Goal: Information Seeking & Learning: Learn about a topic

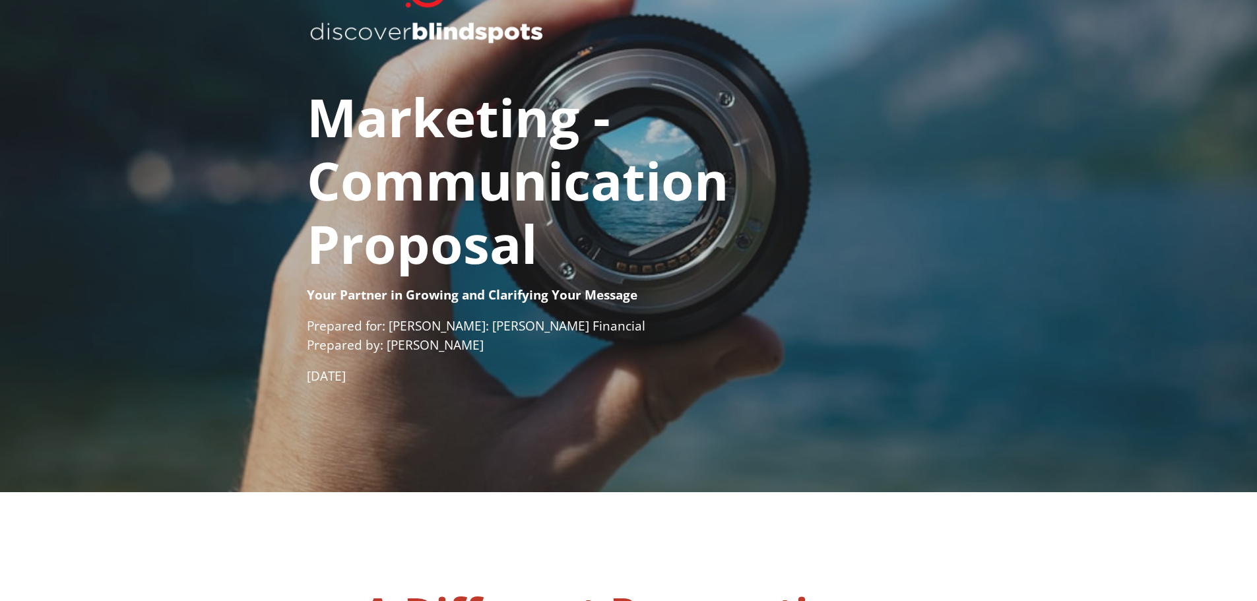
scroll to position [132, 0]
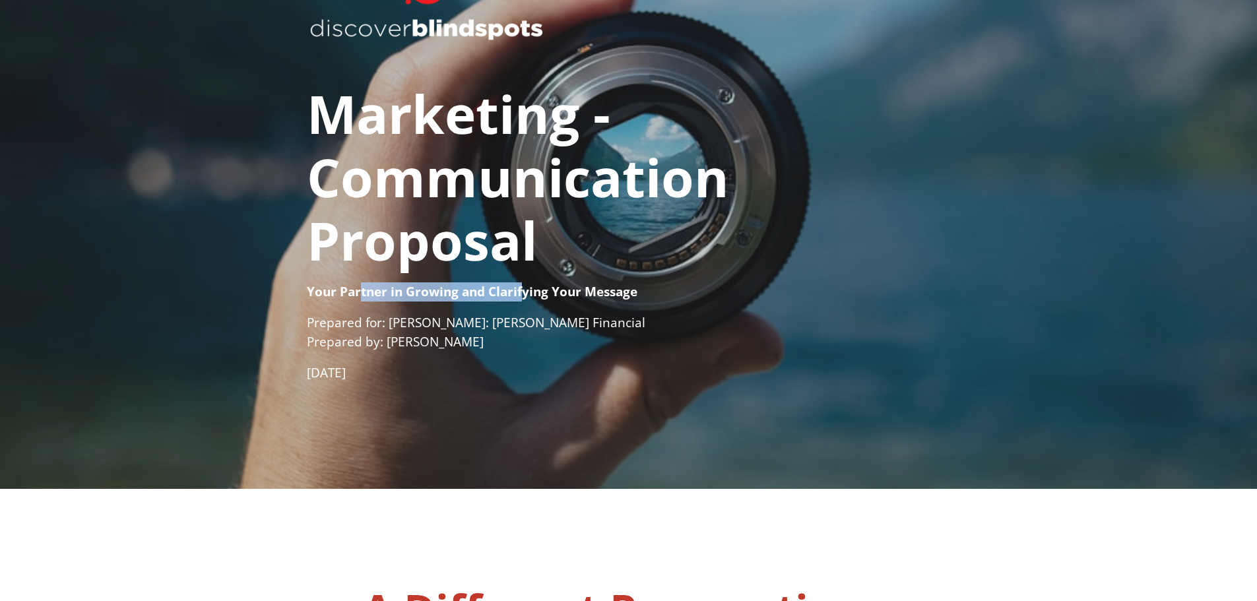
drag, startPoint x: 362, startPoint y: 290, endPoint x: 526, endPoint y: 297, distance: 164.5
click at [526, 297] on span "Your Partner in Growing and Clarifying Your Message" at bounding box center [472, 291] width 331 height 17
drag, startPoint x: 345, startPoint y: 313, endPoint x: 470, endPoint y: 329, distance: 125.7
click at [470, 329] on p "Prepared for: [PERSON_NAME]: [PERSON_NAME] Financial ​ Prepared by: [PERSON_NAM…" at bounding box center [629, 338] width 644 height 50
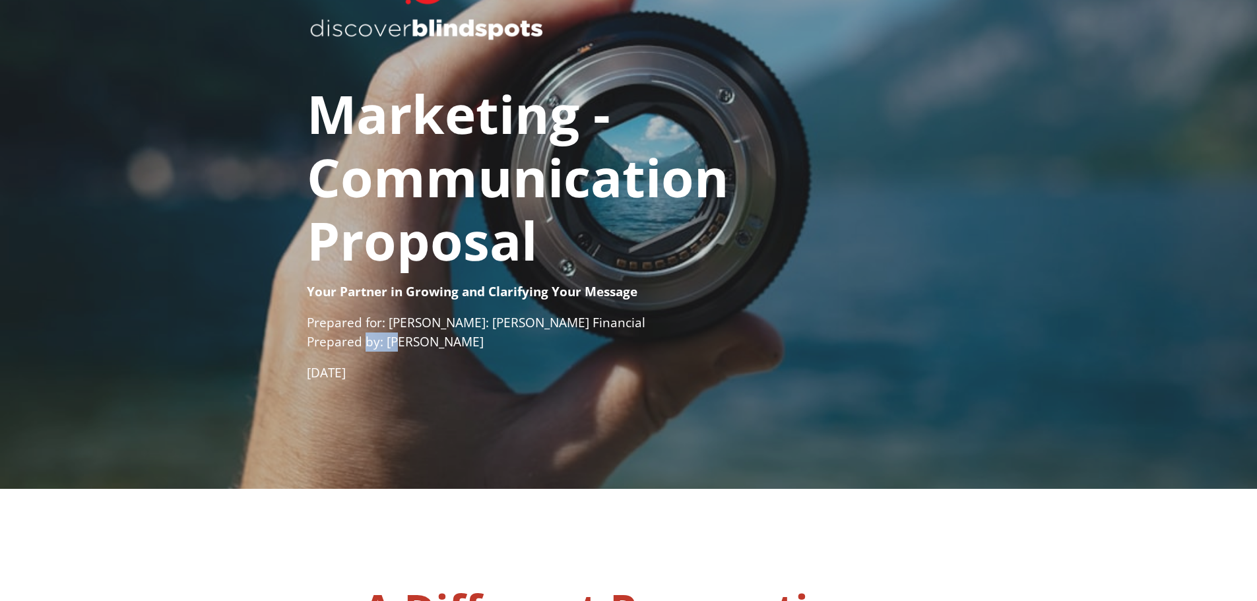
drag, startPoint x: 364, startPoint y: 333, endPoint x: 404, endPoint y: 333, distance: 40.3
click at [399, 333] on p "Prepared for: [PERSON_NAME]: [PERSON_NAME] Financial ​ Prepared by: [PERSON_NAM…" at bounding box center [629, 338] width 644 height 50
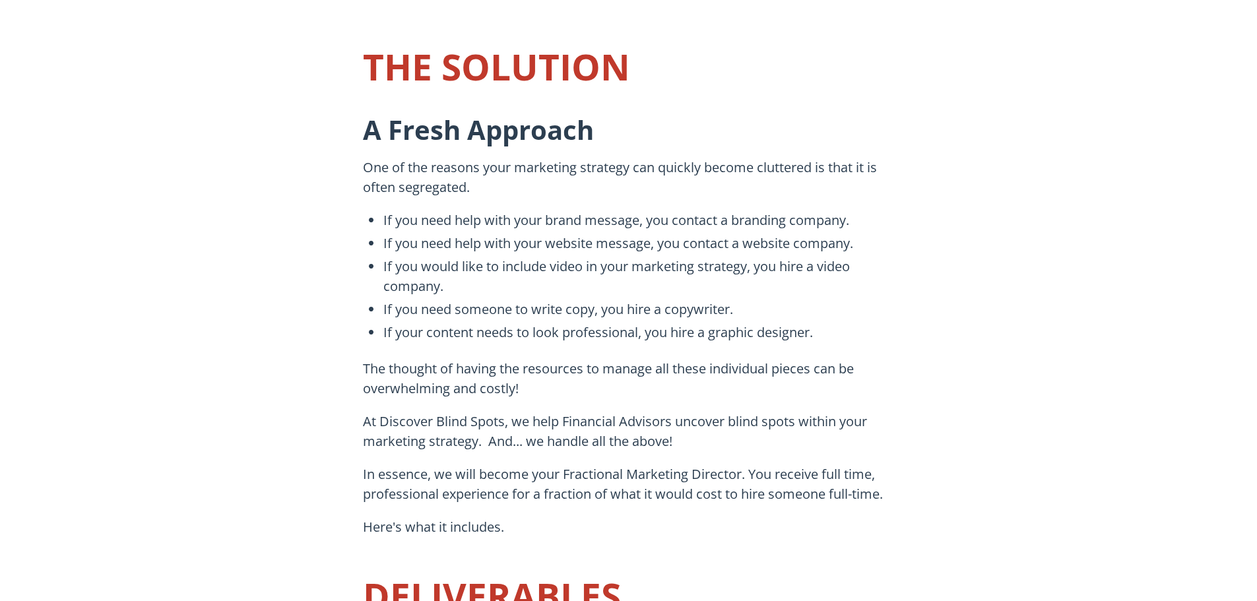
scroll to position [1914, 0]
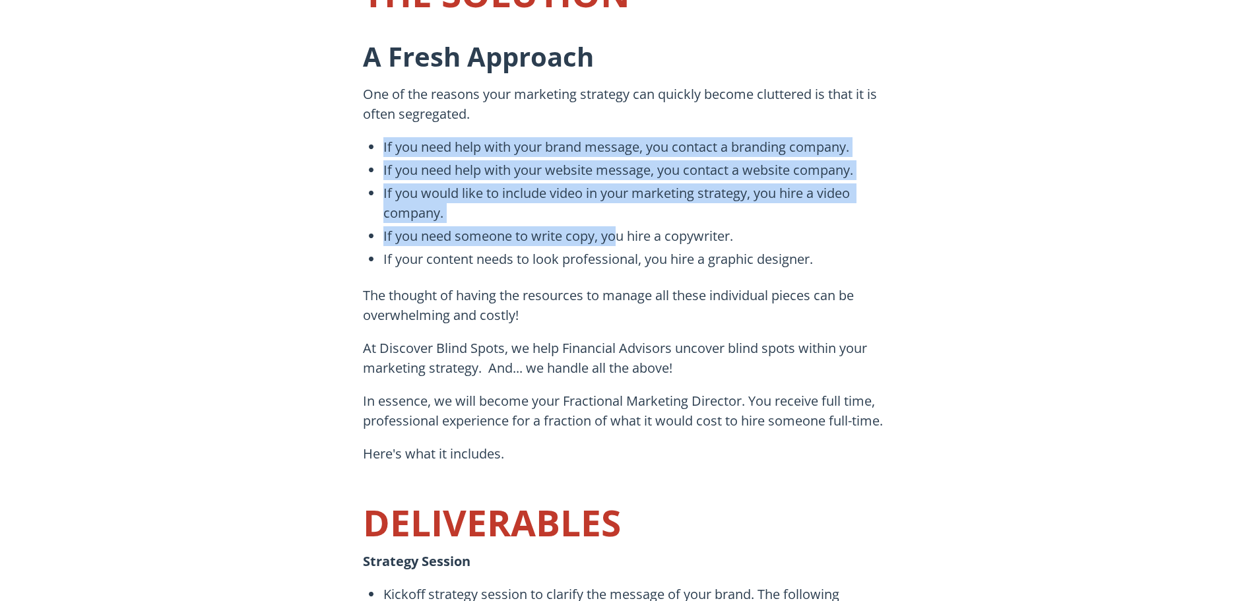
drag, startPoint x: 376, startPoint y: 147, endPoint x: 616, endPoint y: 238, distance: 257.8
click at [618, 242] on ul "If you need help with your brand message, you contact a branding company. If yo…" at bounding box center [628, 204] width 531 height 135
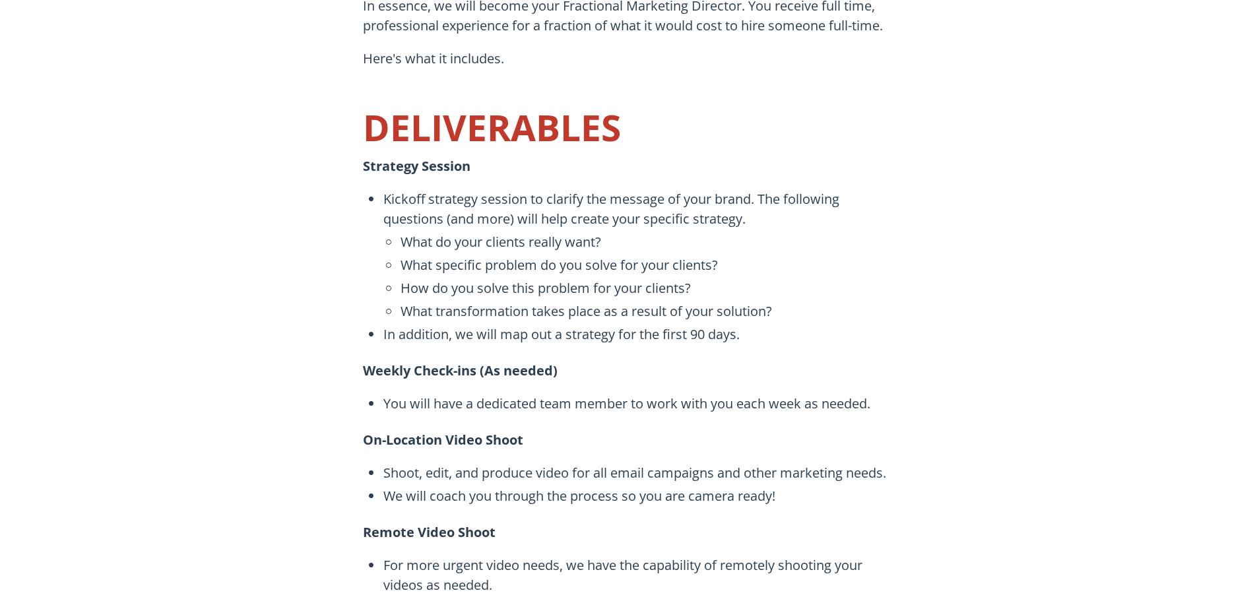
scroll to position [2310, 0]
drag, startPoint x: 424, startPoint y: 204, endPoint x: 773, endPoint y: 332, distance: 371.2
drag, startPoint x: 767, startPoint y: 329, endPoint x: 718, endPoint y: 314, distance: 51.0
click at [765, 327] on span "In addition, we will map out a strategy for the first 90 days." at bounding box center [638, 334] width 511 height 20
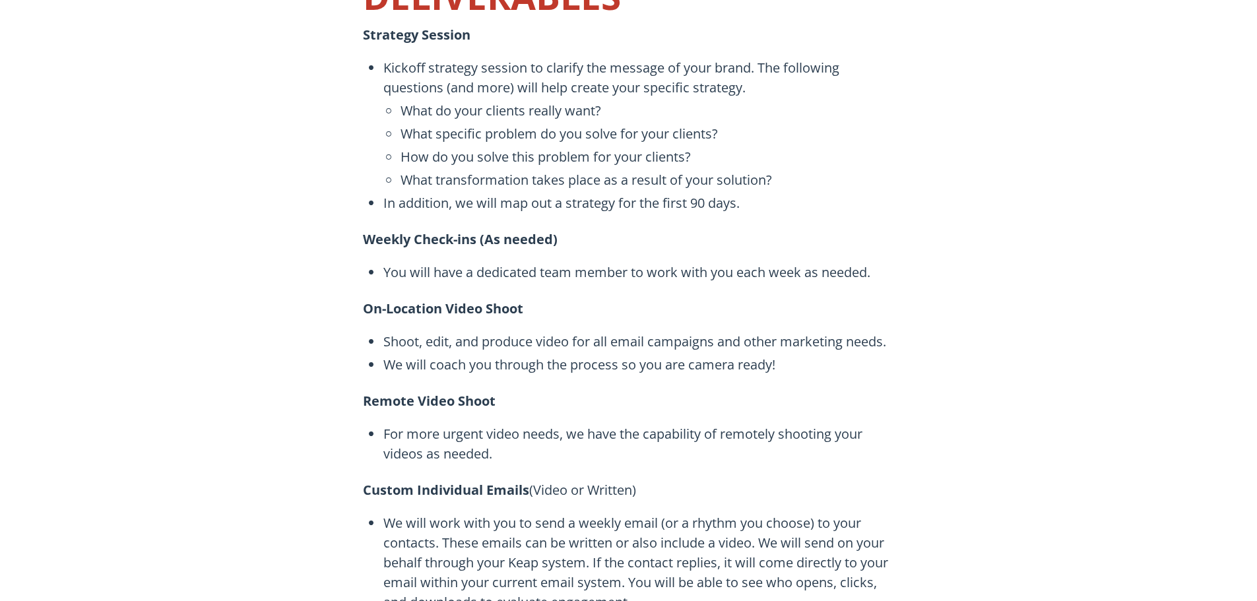
scroll to position [2442, 0]
drag, startPoint x: 424, startPoint y: 261, endPoint x: 689, endPoint y: 295, distance: 267.4
click at [689, 295] on div "THE SOLUTION A Fresh Approach One of the reasons your marketing strategy can qu…" at bounding box center [628, 526] width 564 height 2164
click at [689, 295] on p "On-Location Video Shoot" at bounding box center [628, 307] width 531 height 46
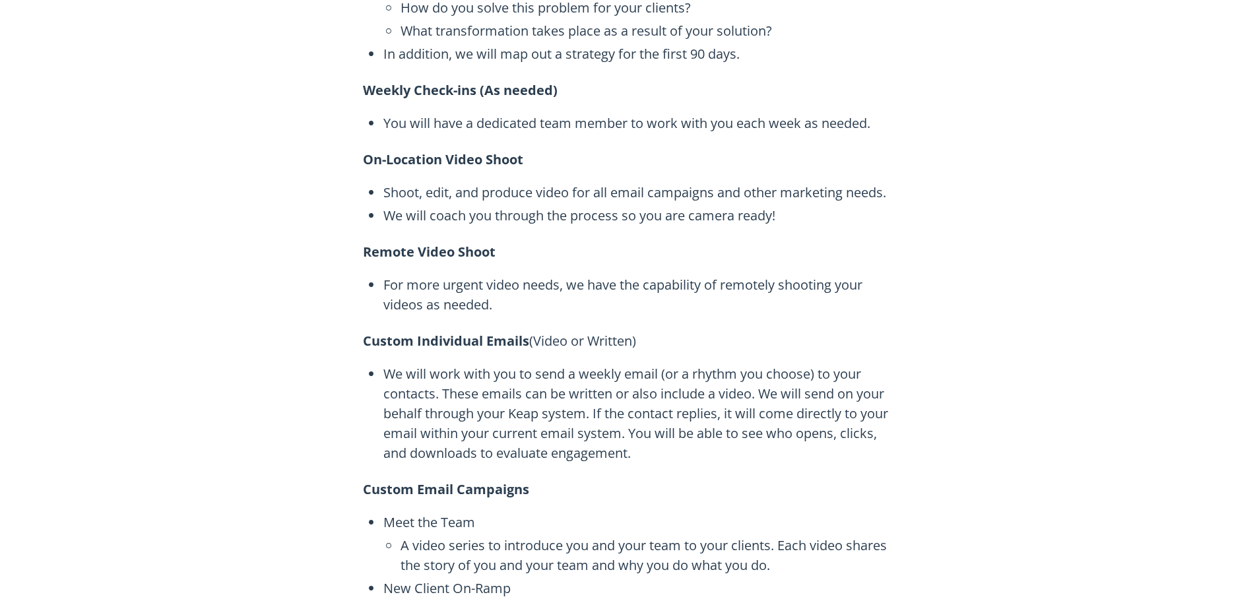
scroll to position [2640, 0]
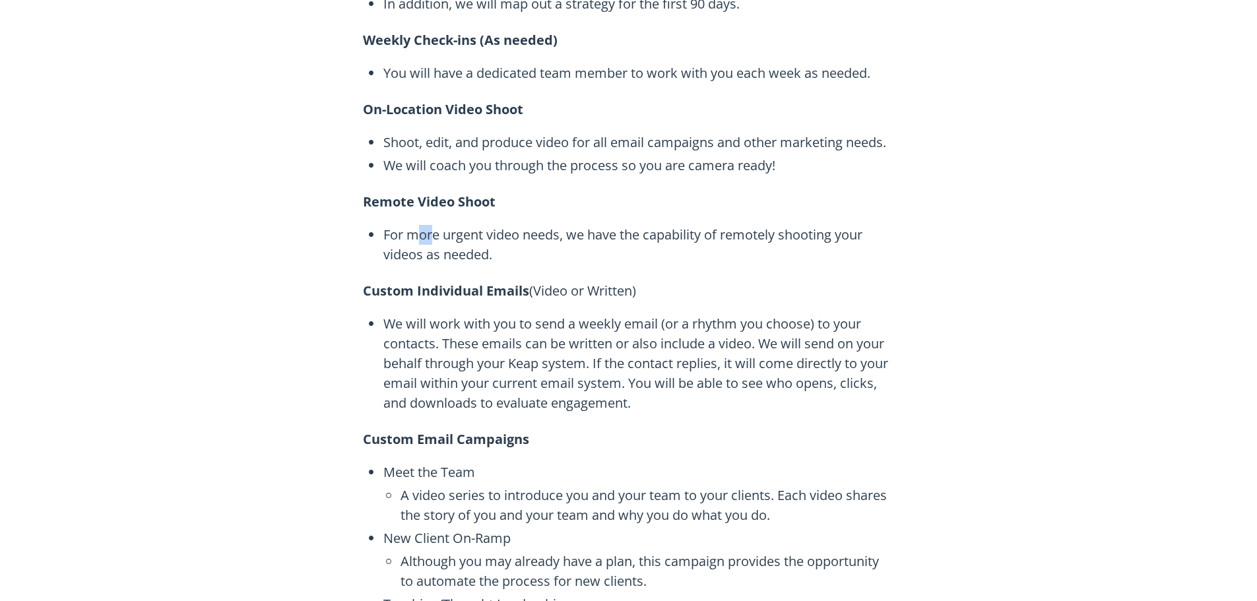
drag, startPoint x: 430, startPoint y: 233, endPoint x: 442, endPoint y: 234, distance: 11.2
click at [442, 234] on span "For more urgent video needs, we have the capability of remotely shooting your v…" at bounding box center [638, 245] width 511 height 40
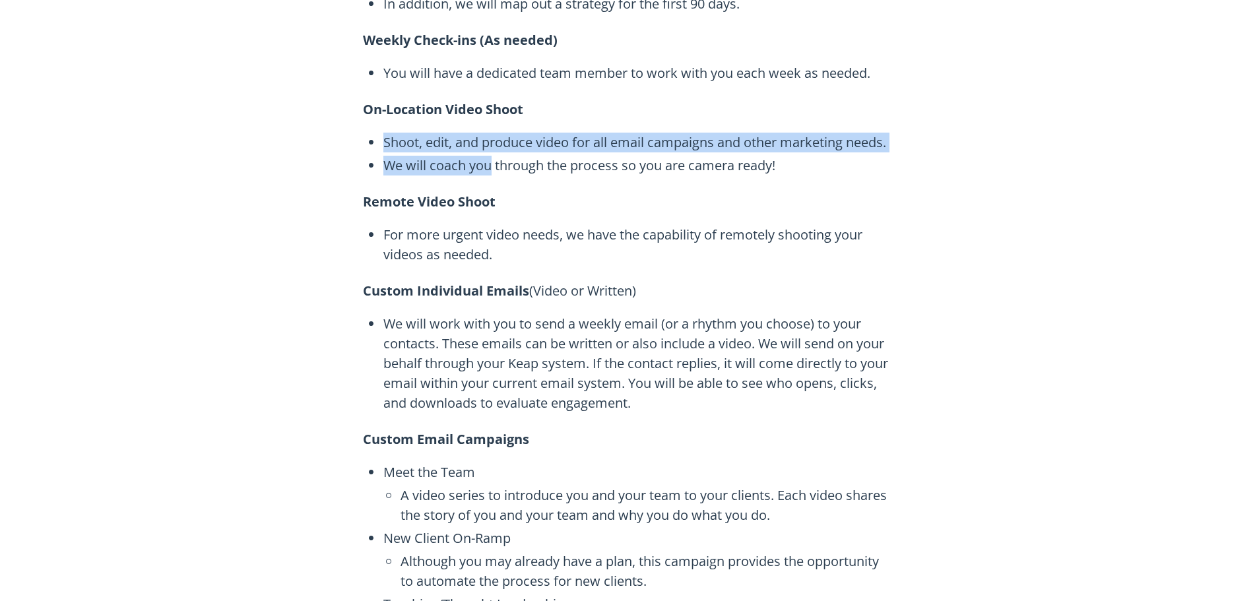
drag, startPoint x: 383, startPoint y: 153, endPoint x: 494, endPoint y: 168, distance: 111.3
click at [494, 168] on ul "Shoot, edit, and produce video for all email campaigns and other marketing need…" at bounding box center [628, 156] width 531 height 46
click at [494, 168] on span "We will coach you through the process so you are camera ready!" at bounding box center [638, 166] width 511 height 20
drag, startPoint x: 382, startPoint y: 139, endPoint x: 758, endPoint y: 162, distance: 376.2
click at [758, 162] on ul "Shoot, edit, and produce video for all email campaigns and other marketing need…" at bounding box center [628, 156] width 531 height 46
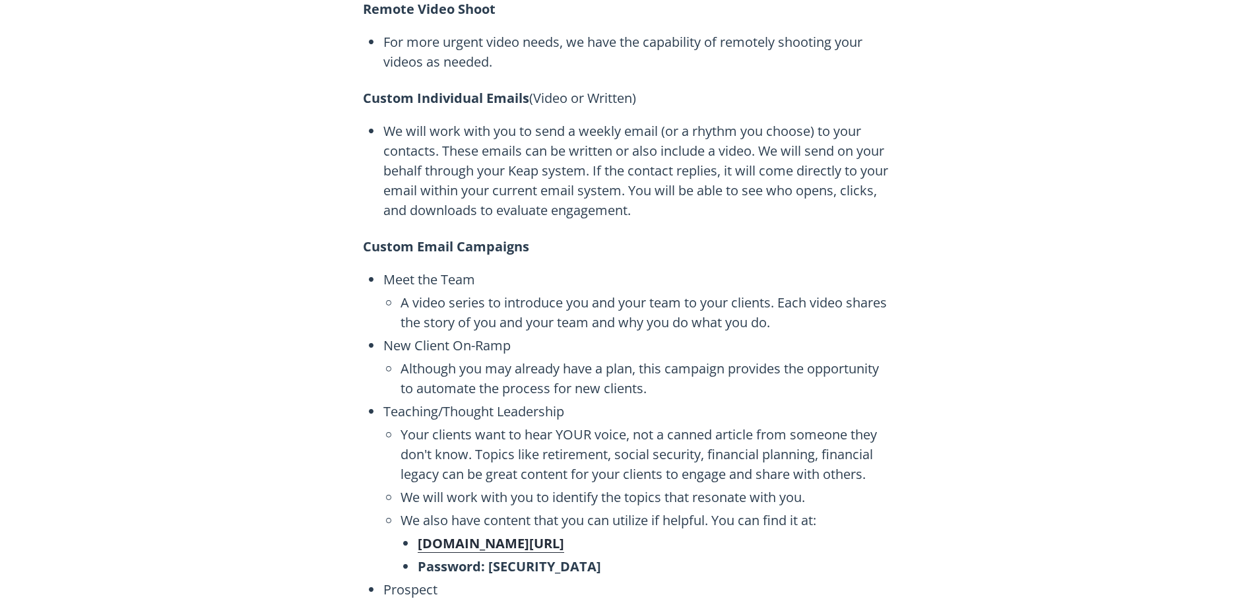
scroll to position [2838, 0]
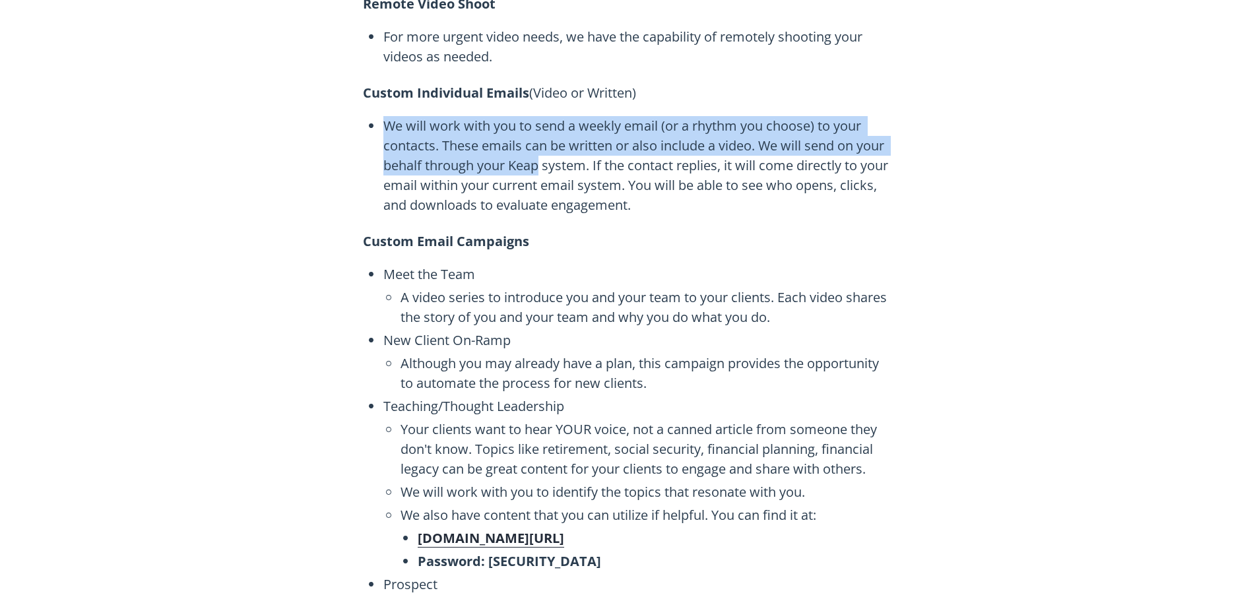
drag, startPoint x: 529, startPoint y: 171, endPoint x: 537, endPoint y: 174, distance: 8.3
click at [537, 174] on li "We will work with you to send a weekly email (or a rhythm you choose) to your c…" at bounding box center [628, 167] width 531 height 102
click at [537, 174] on span "We will work with you to send a weekly email (or a rhythm you choose) to your c…" at bounding box center [638, 165] width 511 height 99
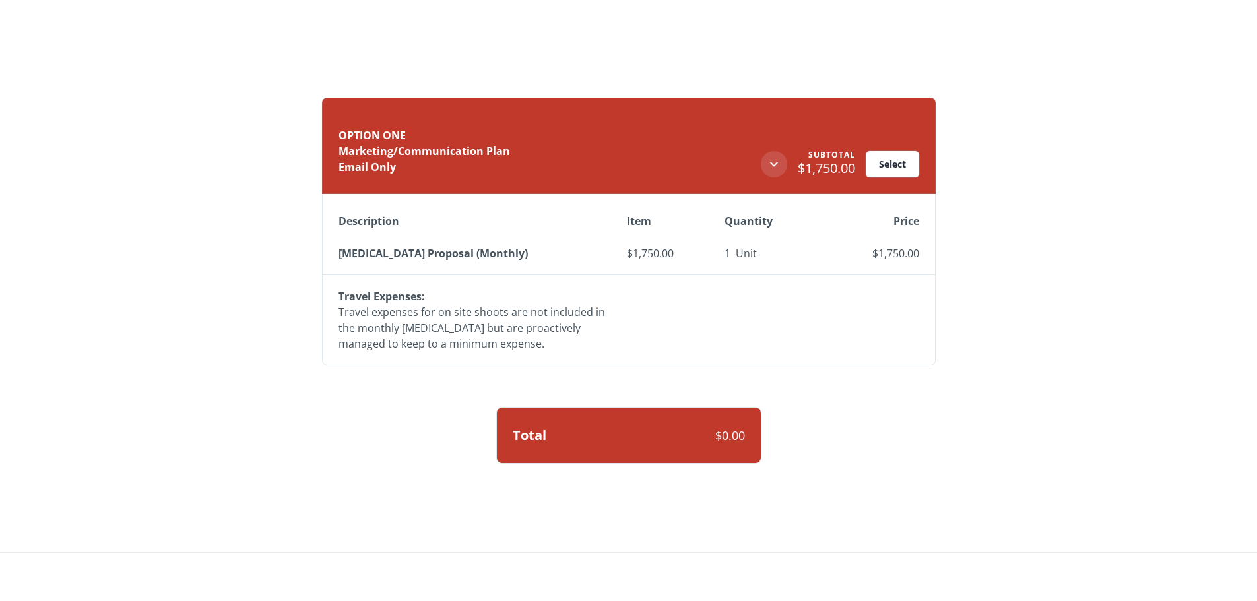
scroll to position [7128, 0]
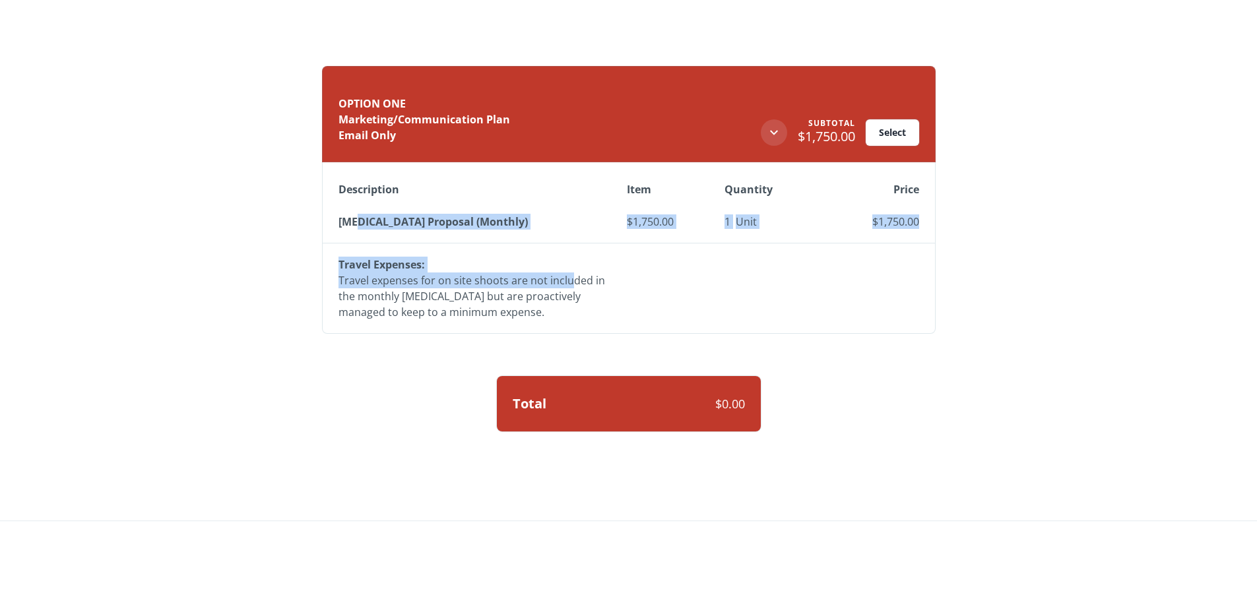
drag, startPoint x: 364, startPoint y: 222, endPoint x: 566, endPoint y: 279, distance: 210.0
click at [566, 279] on tbody "[MEDICAL_DATA] Proposal (Monthly) $1,750.00 1 Unit $1,750.00 Travel Expenses: T…" at bounding box center [629, 267] width 612 height 133
click at [566, 279] on p "Travel expenses for on site shoots are not included in the monthly [MEDICAL_DAT…" at bounding box center [472, 297] width 267 height 48
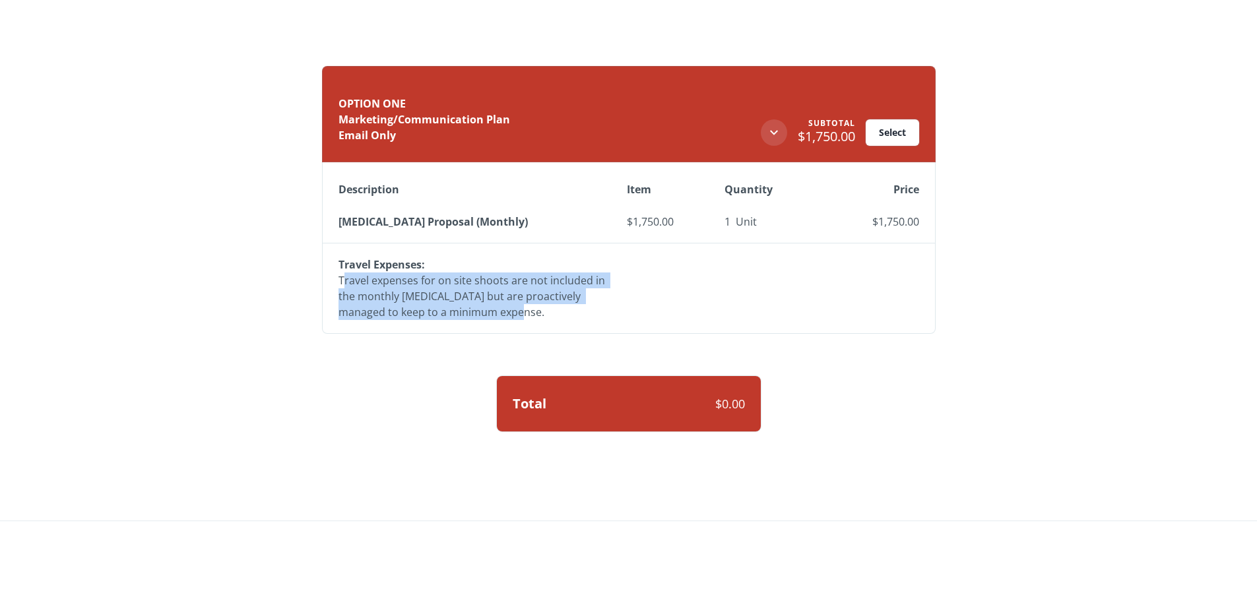
drag, startPoint x: 366, startPoint y: 279, endPoint x: 501, endPoint y: 317, distance: 140.0
click at [501, 317] on p "Travel expenses for on site shoots are not included in the monthly [MEDICAL_DAT…" at bounding box center [472, 297] width 267 height 48
drag, startPoint x: 475, startPoint y: 315, endPoint x: 345, endPoint y: 269, distance: 138.8
click at [345, 269] on div "Travel Expenses: Travel expenses for on site shoots are not included in the mon…" at bounding box center [472, 288] width 267 height 69
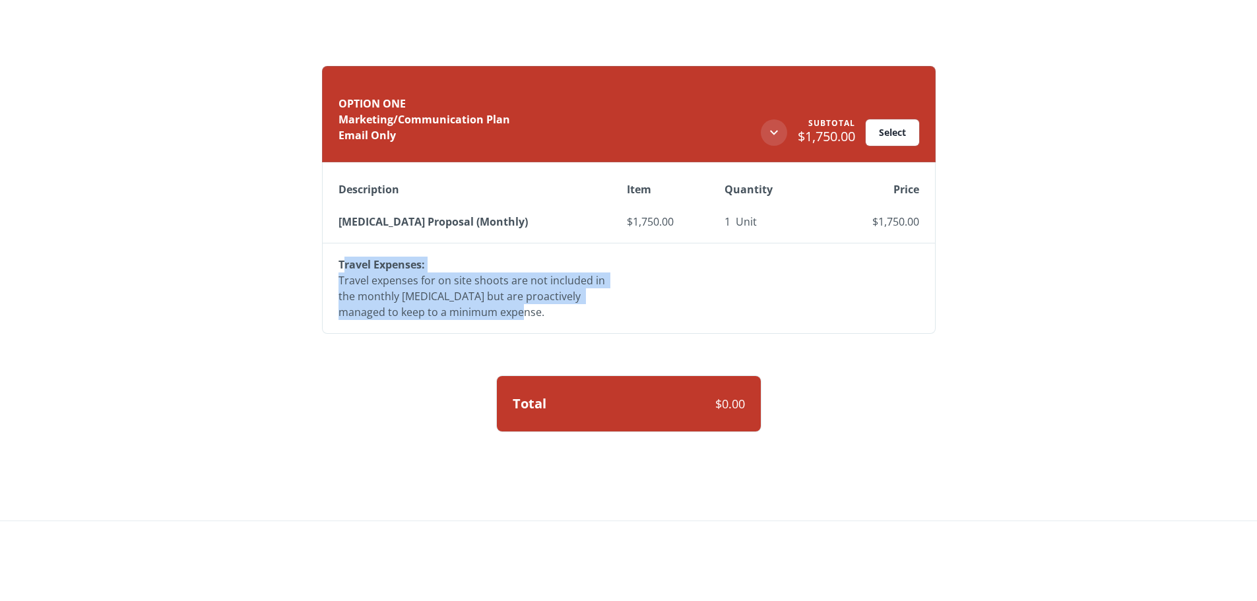
click at [345, 269] on span "Travel Expenses:" at bounding box center [382, 264] width 86 height 15
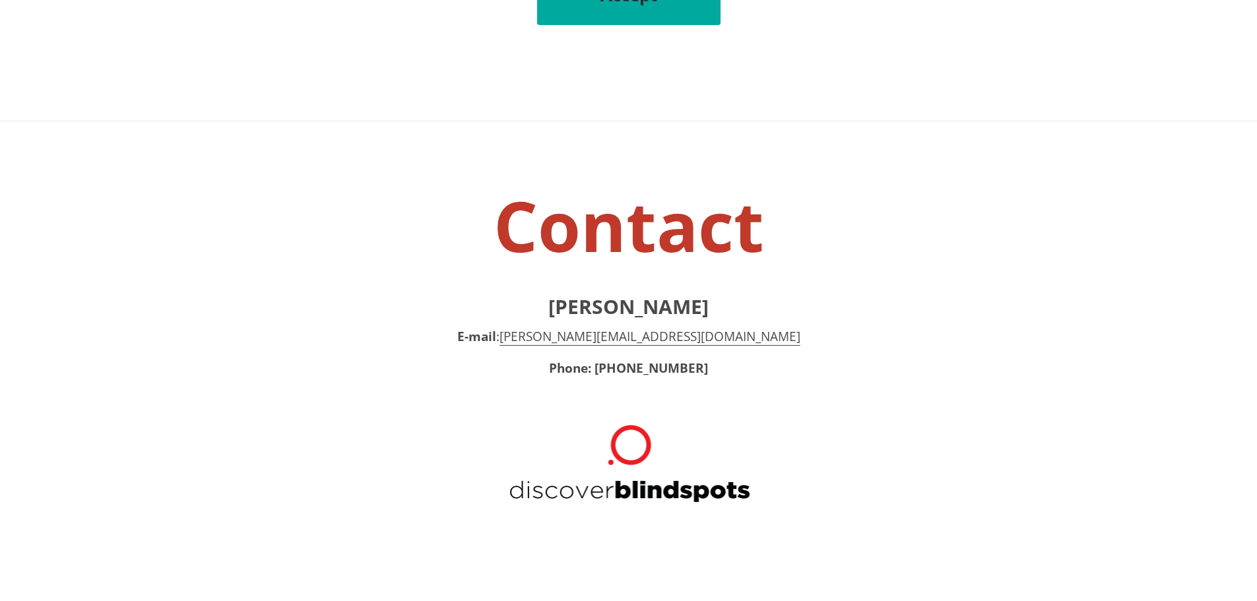
scroll to position [8545, 0]
